Goal: Task Accomplishment & Management: Use online tool/utility

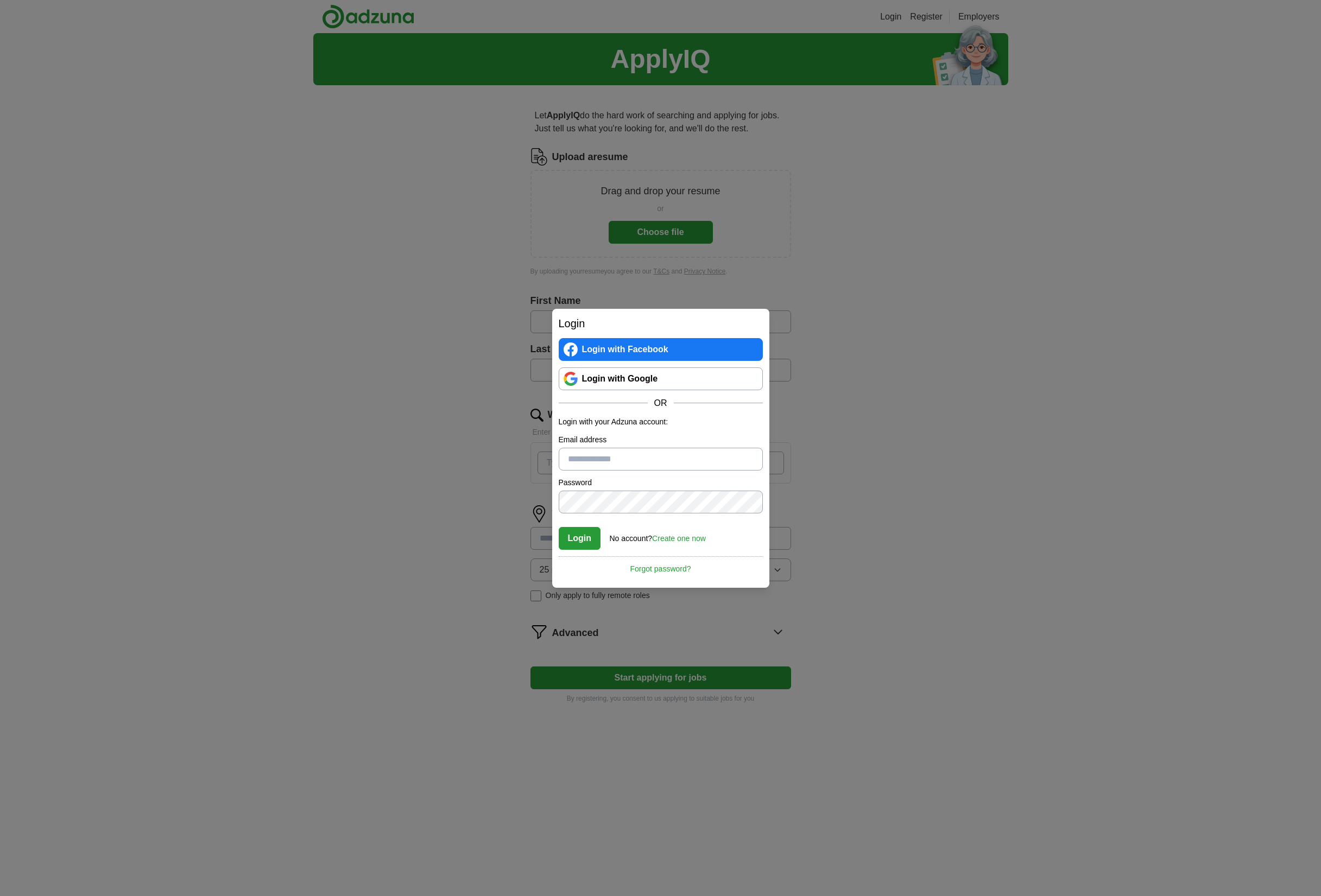
click at [678, 387] on link "Login with Google" at bounding box center [660, 379] width 204 height 23
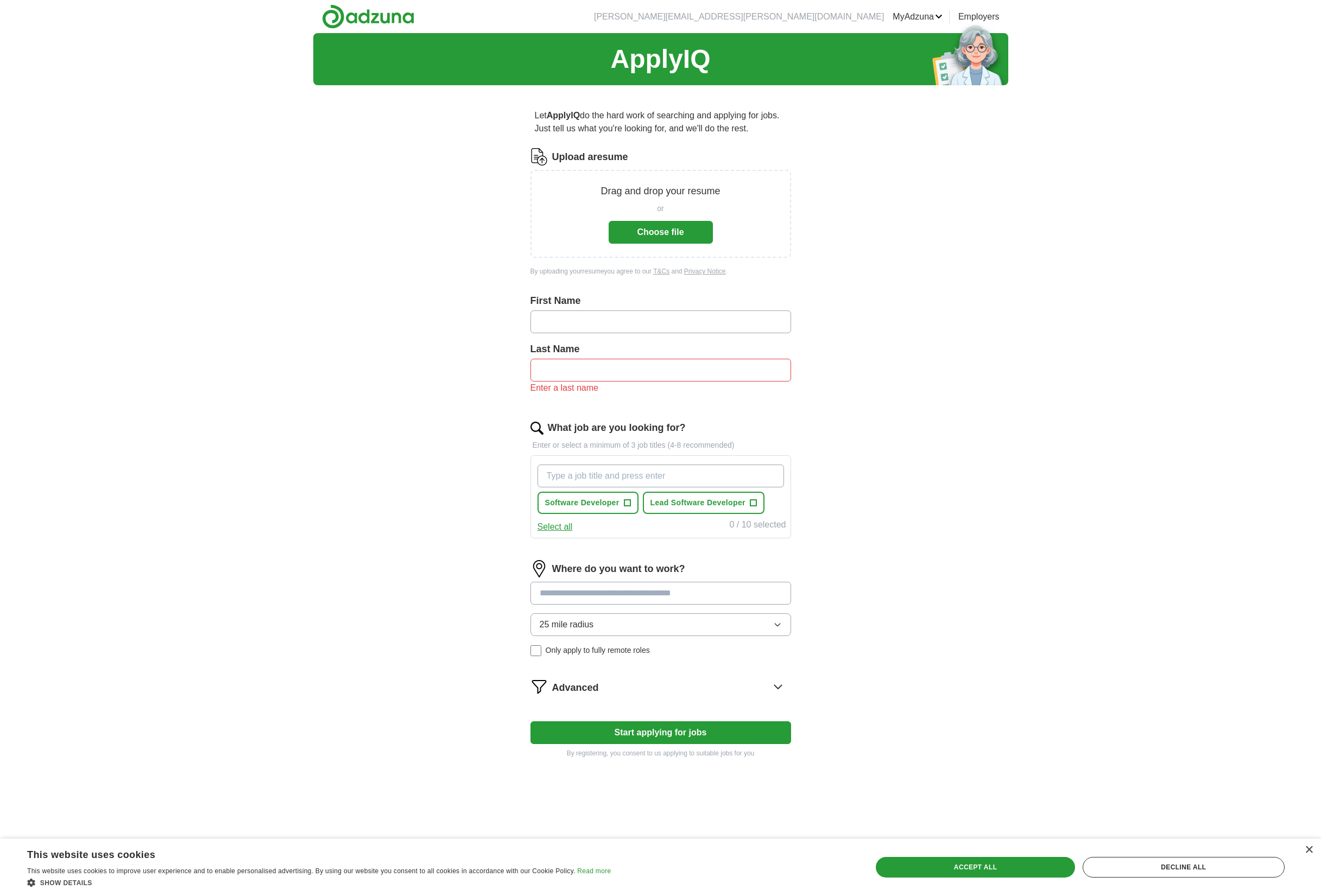
click at [939, 15] on link "MyAdzuna" at bounding box center [917, 17] width 50 height 13
click at [276, 219] on div "ApplyIQ Let ApplyIQ do the hard work of searching and applying for jobs. Just t…" at bounding box center [660, 481] width 1321 height 896
click at [1065, 201] on div "ApplyIQ Let ApplyIQ do the hard work of searching and applying for jobs. Just t…" at bounding box center [660, 481] width 1321 height 896
